Goal: Task Accomplishment & Management: Manage account settings

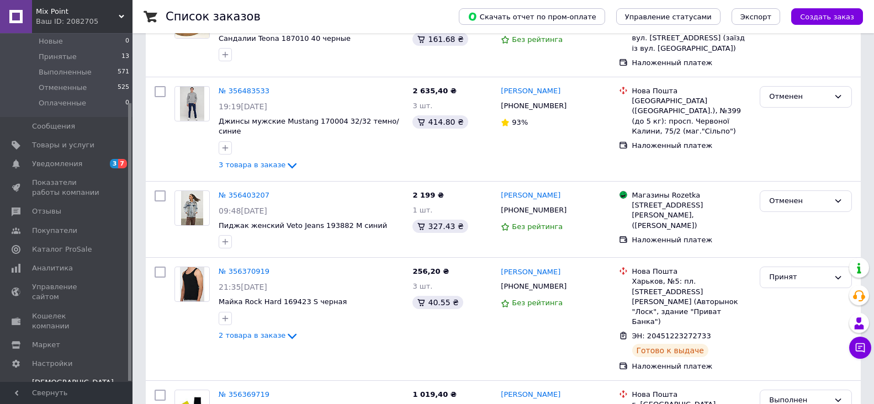
scroll to position [221, 0]
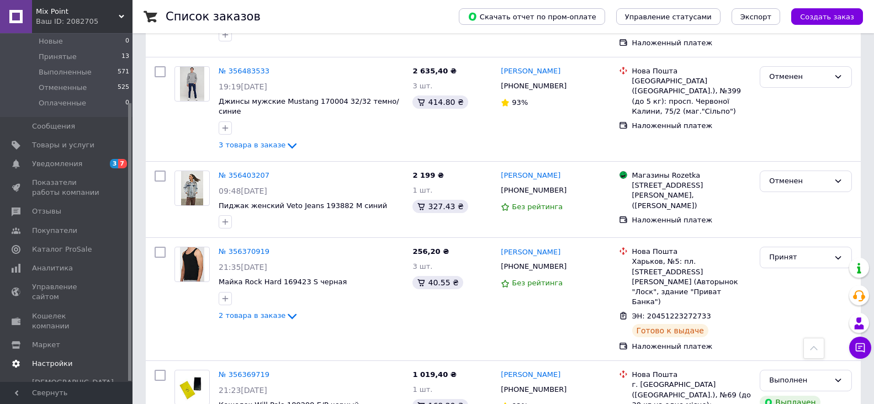
click at [49, 359] on span "Настройки" at bounding box center [52, 364] width 40 height 10
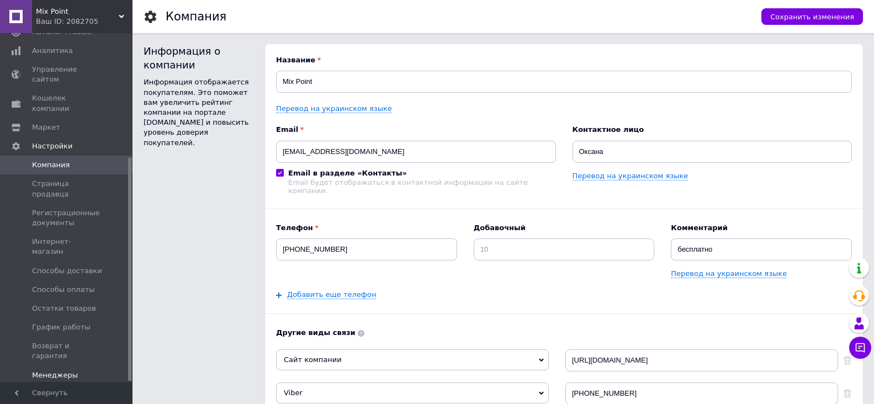
click at [62, 370] on span "Менеджеры" at bounding box center [55, 375] width 46 height 10
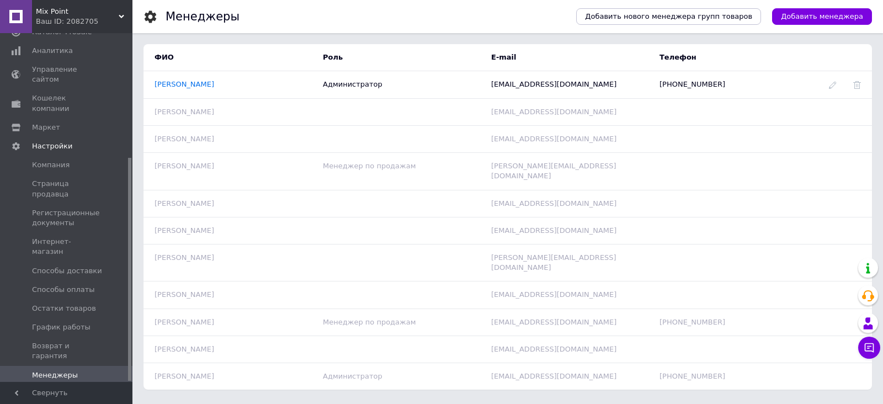
click at [99, 17] on div "Ваш ID: 2082705" at bounding box center [84, 22] width 97 height 10
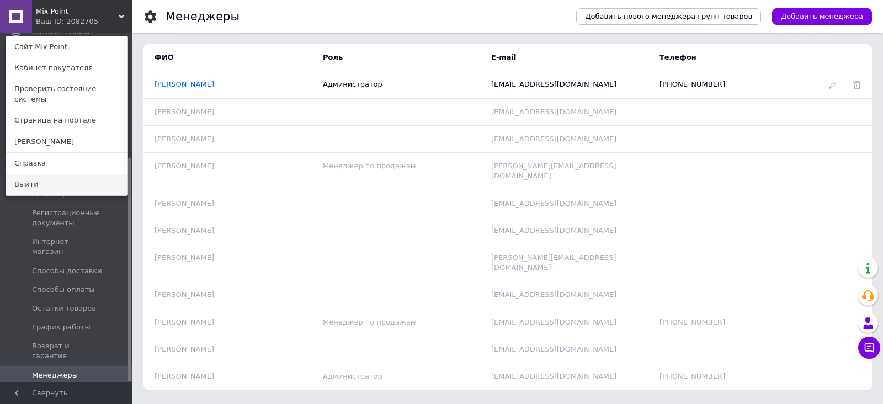
click at [83, 175] on link "Выйти" at bounding box center [66, 184] width 121 height 21
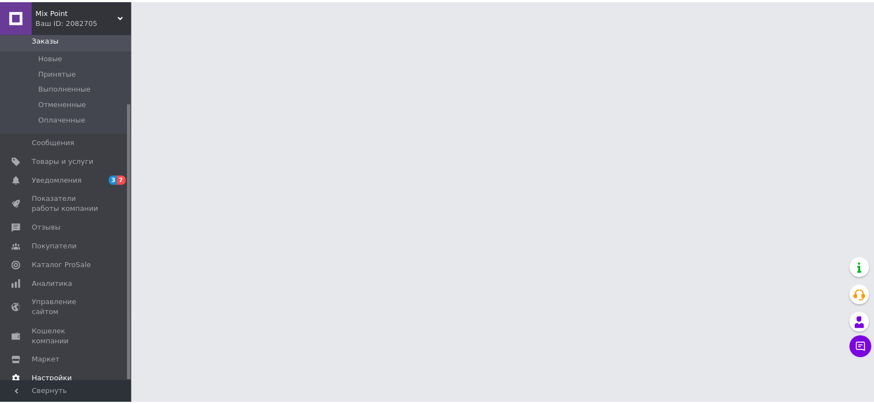
scroll to position [87, 0]
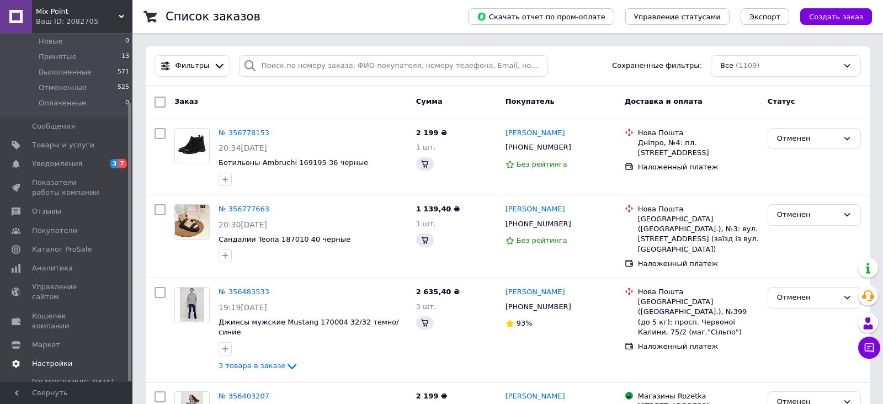
click at [60, 359] on span "Настройки" at bounding box center [52, 364] width 40 height 10
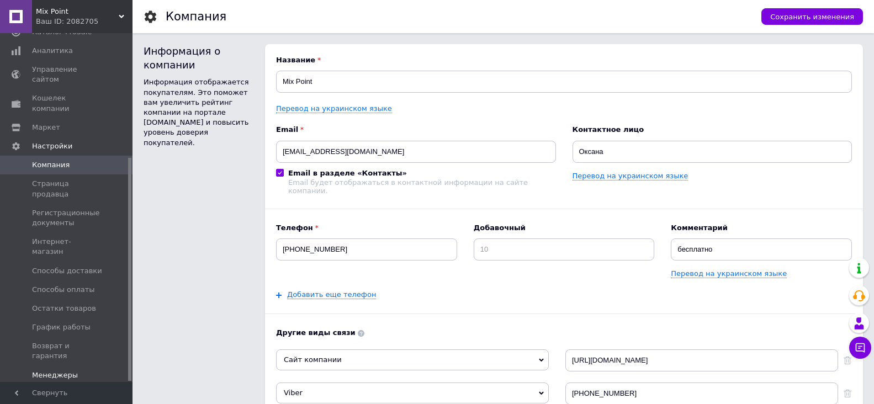
click at [58, 370] on span "Менеджеры" at bounding box center [55, 375] width 46 height 10
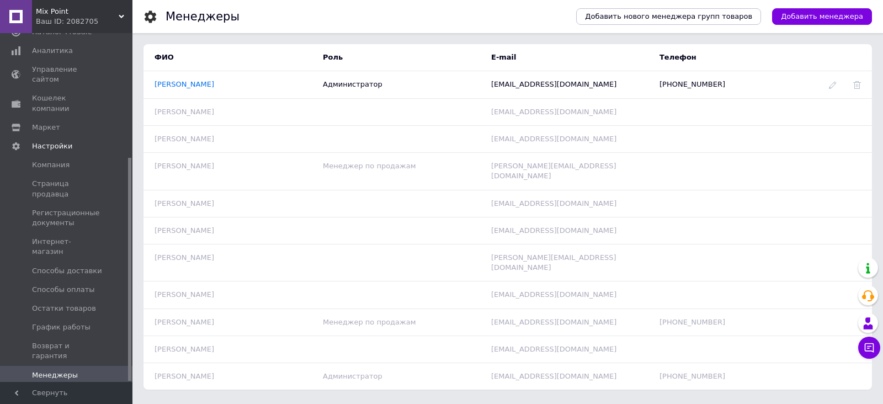
click at [880, 7] on div "Менеджеры Добавить нового менеджера групп товаров Добавить менеджера" at bounding box center [507, 16] width 751 height 33
click at [882, 34] on div "Менеджеры Добавить нового менеджера групп товаров Добавить менеджера ФИО Роль E…" at bounding box center [507, 200] width 751 height 401
drag, startPoint x: 872, startPoint y: 1, endPoint x: 611, endPoint y: 36, distance: 263.5
click at [611, 36] on div "Менеджеры Добавить нового менеджера групп товаров Добавить менеджера ФИО Роль E…" at bounding box center [507, 200] width 751 height 401
